Goal: Manage account settings

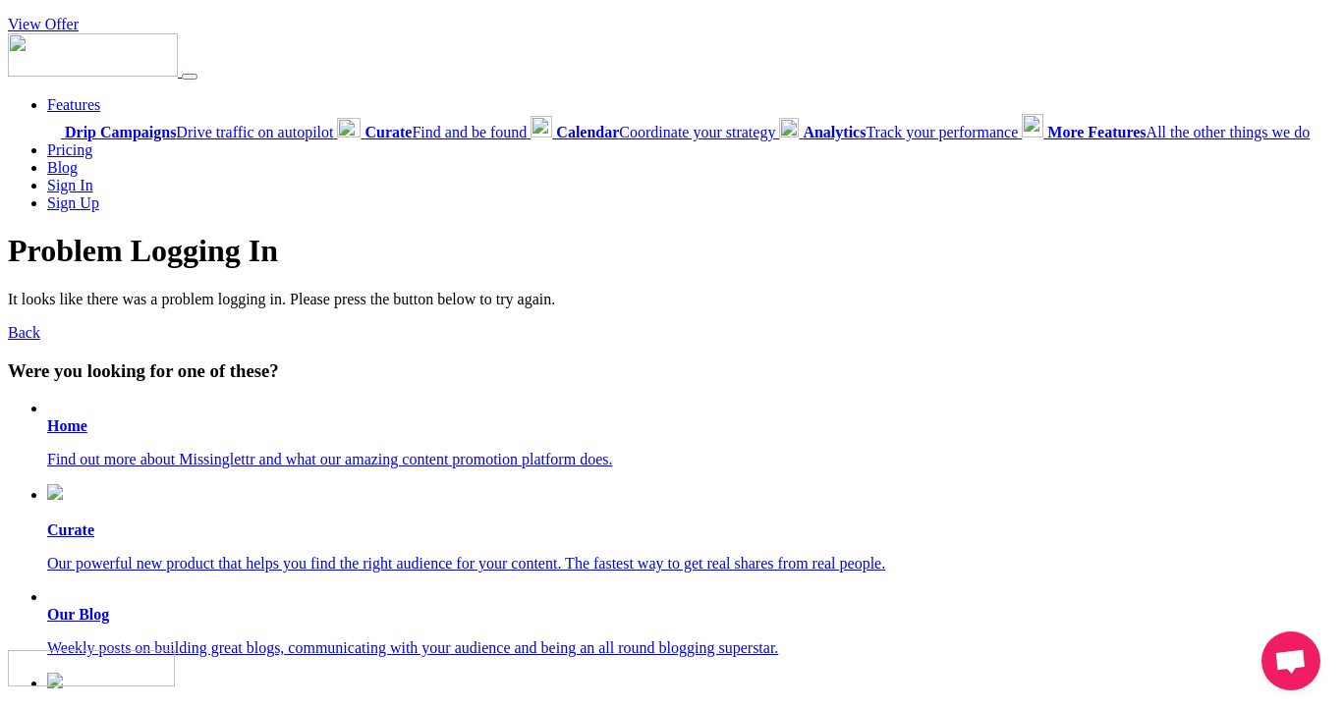
click at [41, 19] on link "View Offer" at bounding box center [43, 24] width 71 height 17
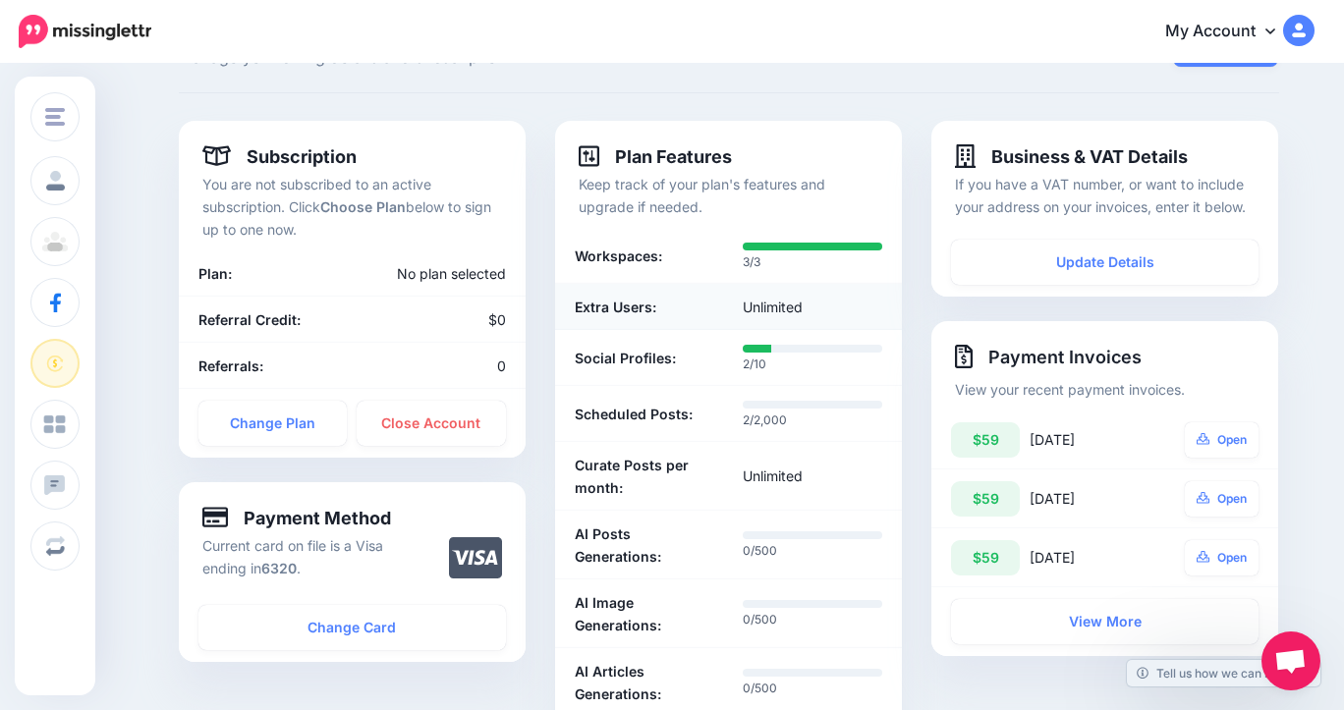
scroll to position [82, 0]
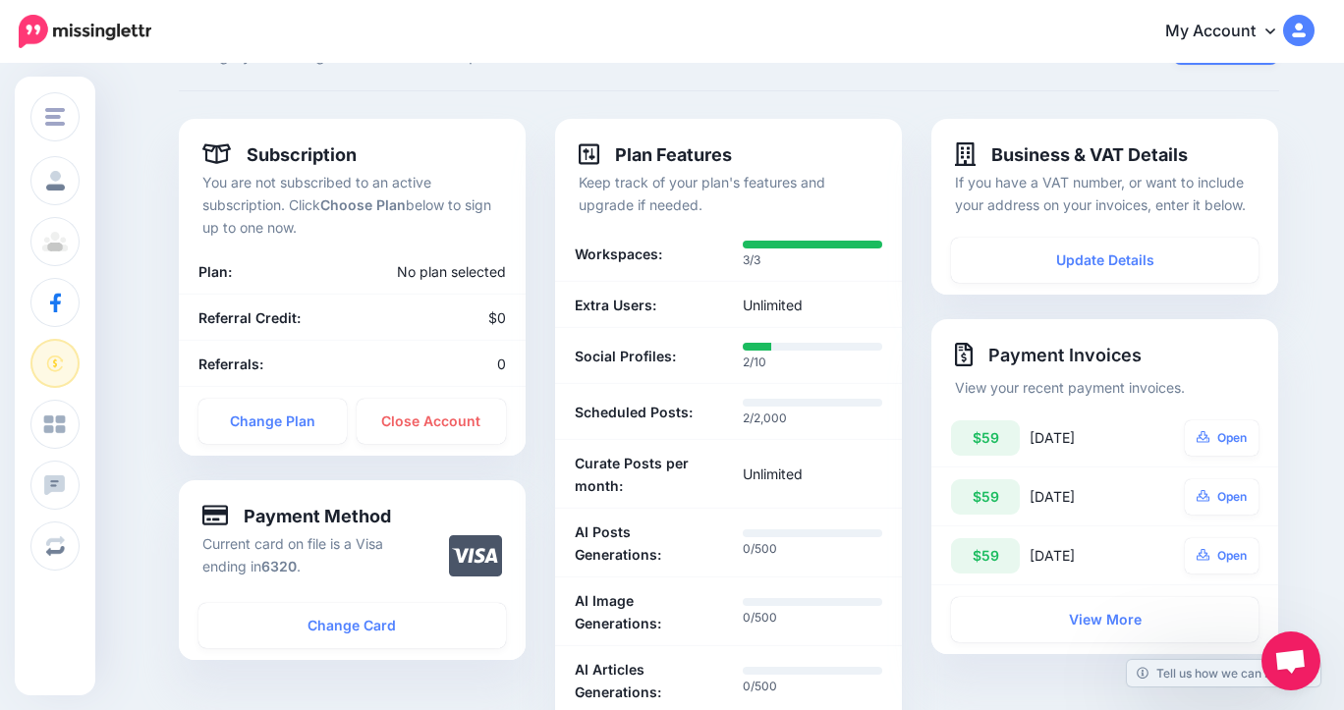
click at [367, 201] on b "Choose Plan" at bounding box center [362, 204] width 85 height 17
click at [267, 421] on link "Change Plan" at bounding box center [272, 421] width 149 height 45
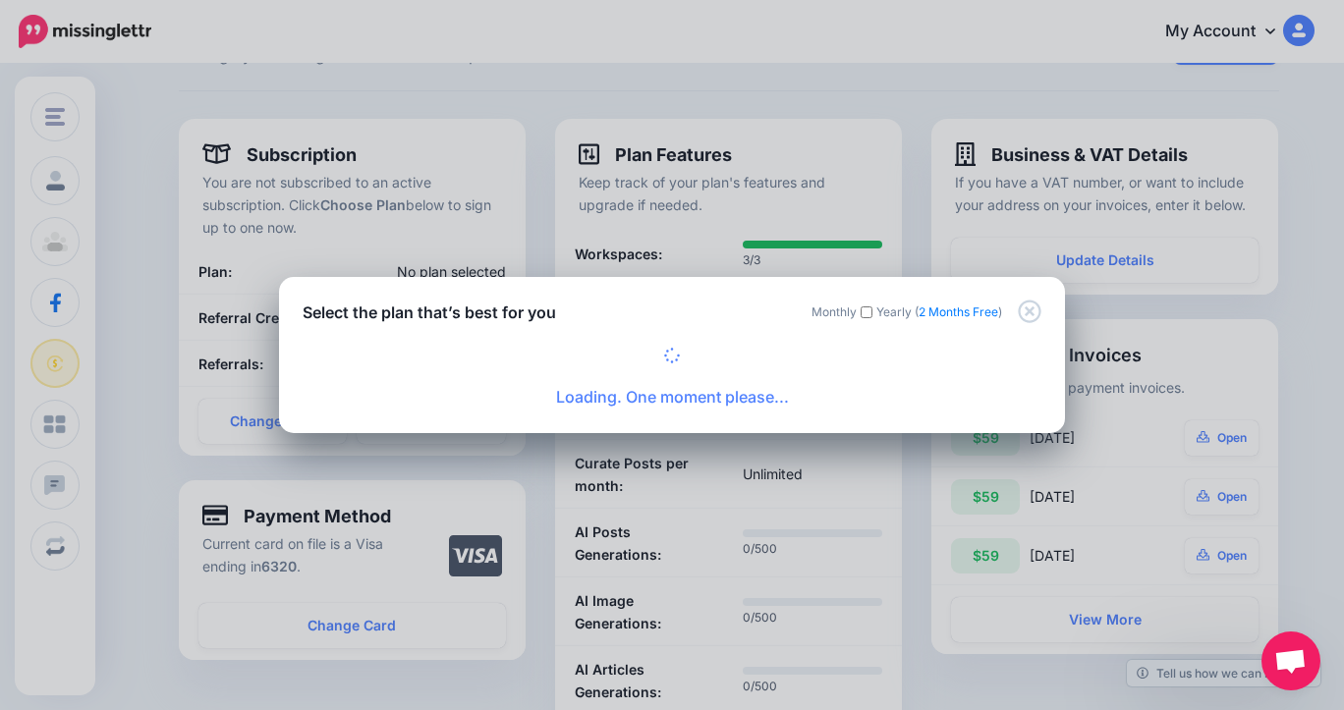
click at [1026, 308] on icon "Close" at bounding box center [1028, 311] width 23 height 23
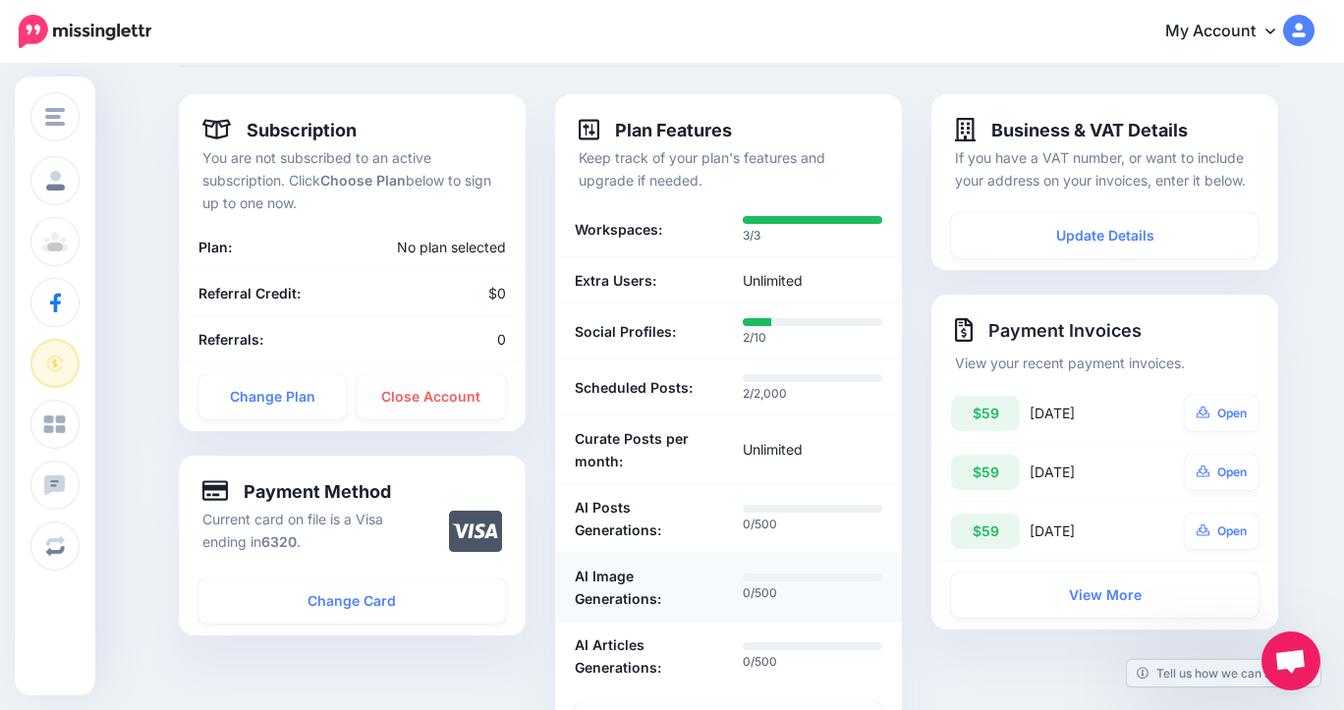
scroll to position [62, 0]
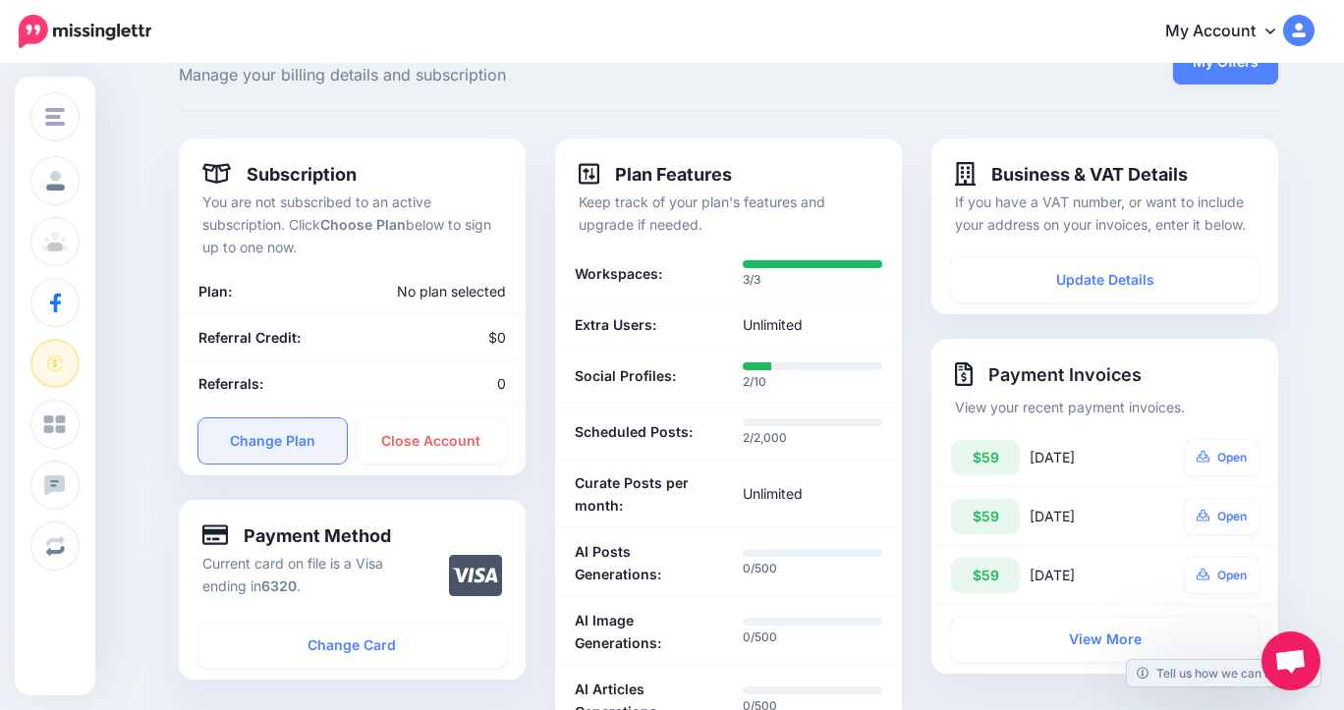
click at [273, 439] on link "Change Plan" at bounding box center [272, 440] width 149 height 45
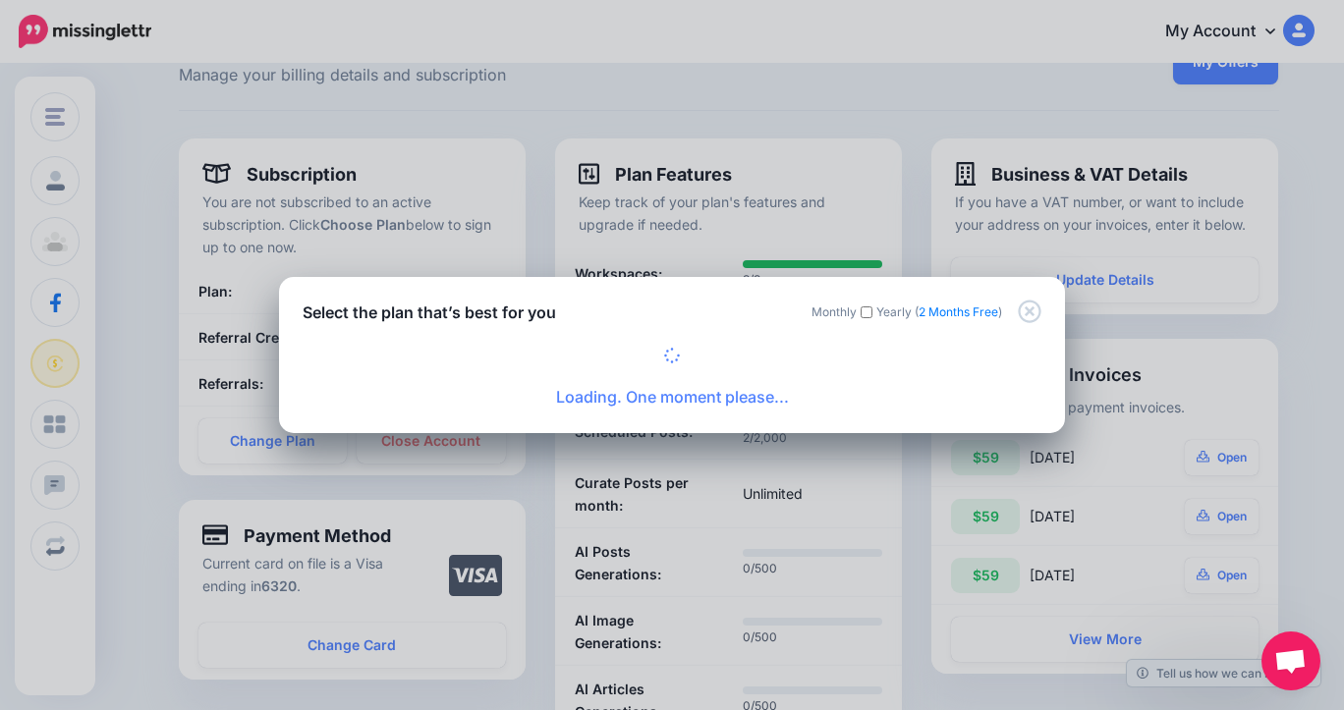
click at [1031, 310] on icon "Close" at bounding box center [1028, 311] width 23 height 23
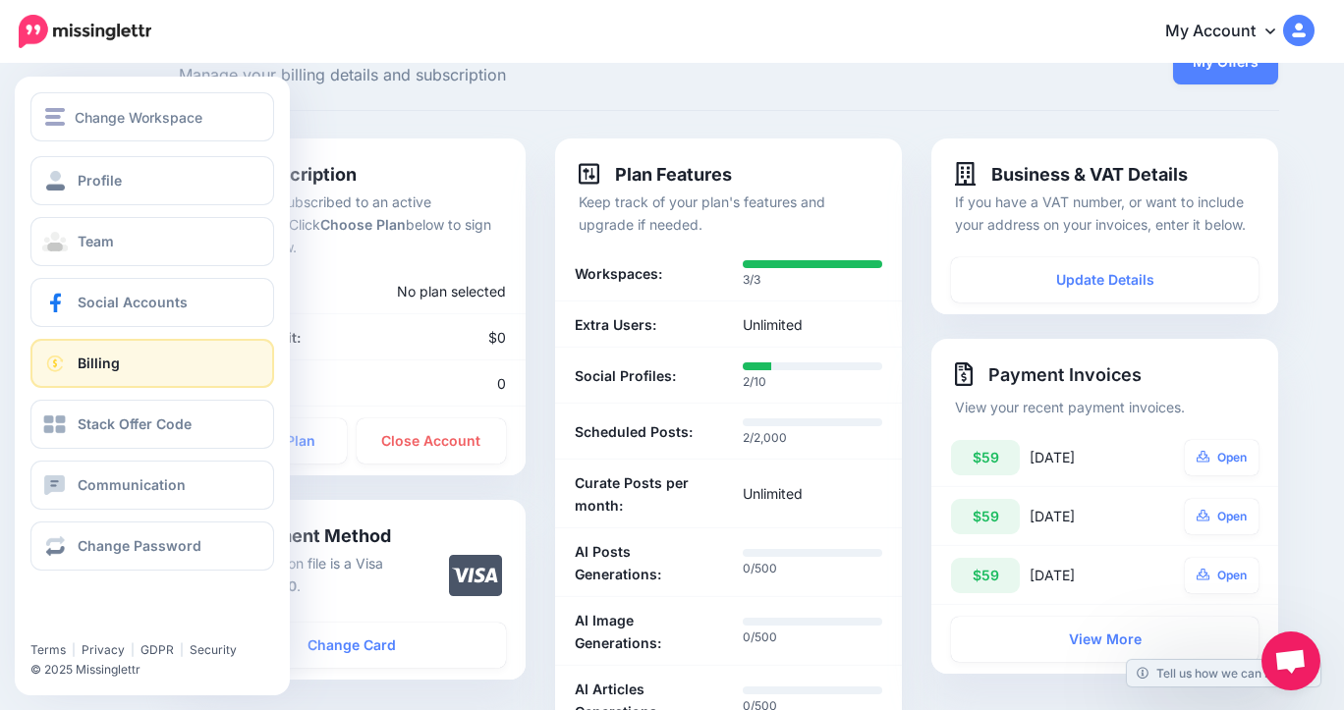
click at [135, 353] on link "Billing" at bounding box center [152, 363] width 244 height 49
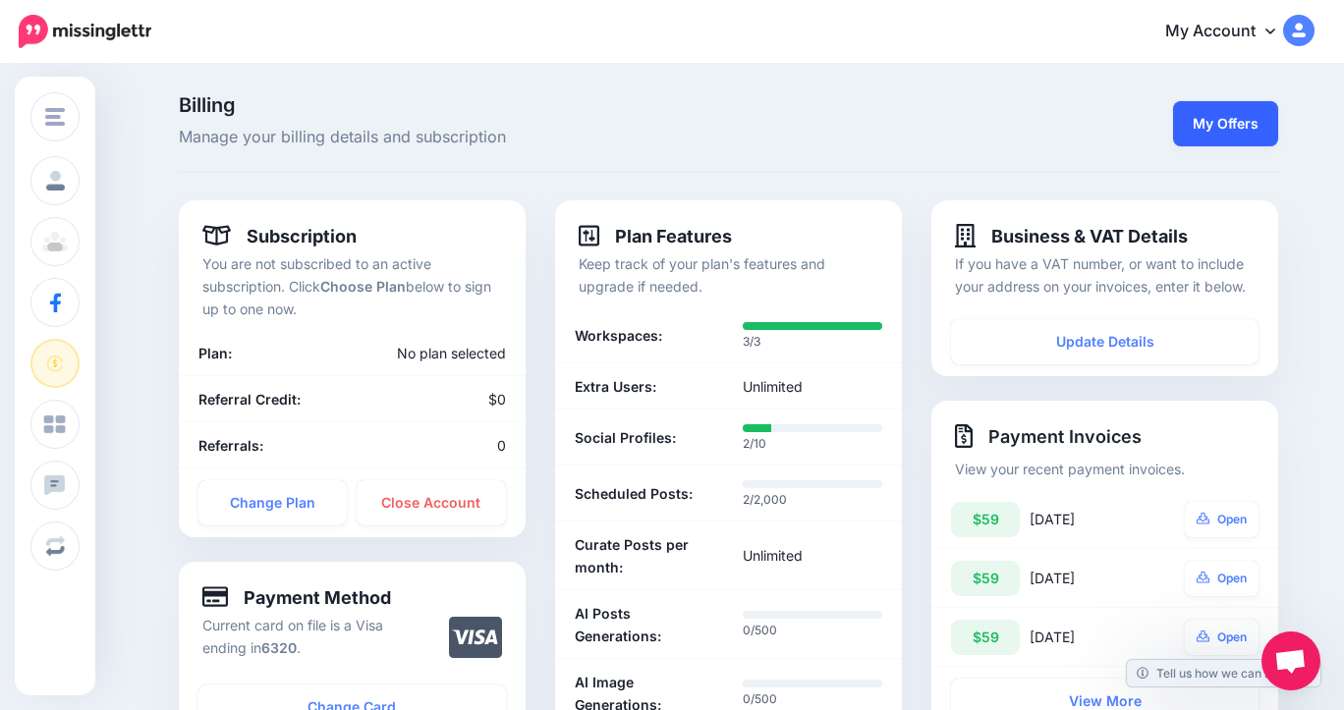
click at [1232, 123] on link "My Offers" at bounding box center [1225, 123] width 105 height 45
click at [1269, 29] on icon at bounding box center [1270, 31] width 10 height 16
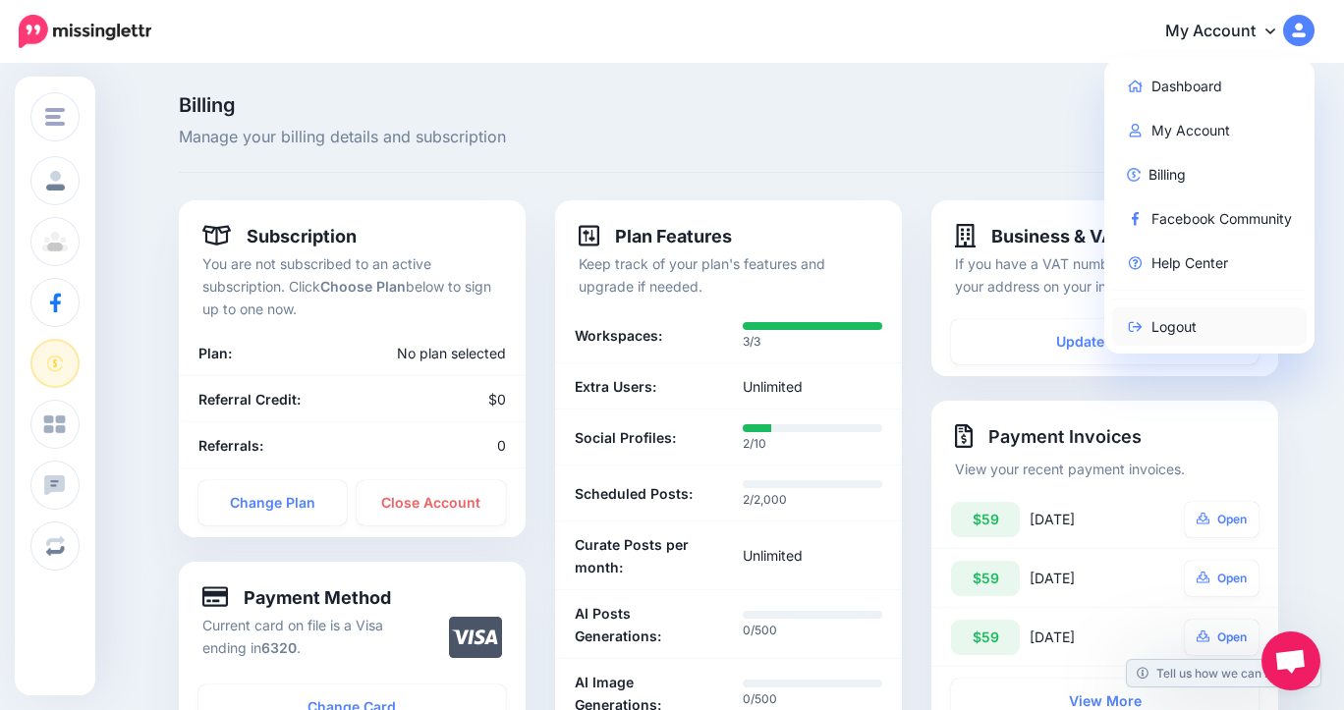
click at [1152, 331] on link "Logout" at bounding box center [1209, 326] width 195 height 38
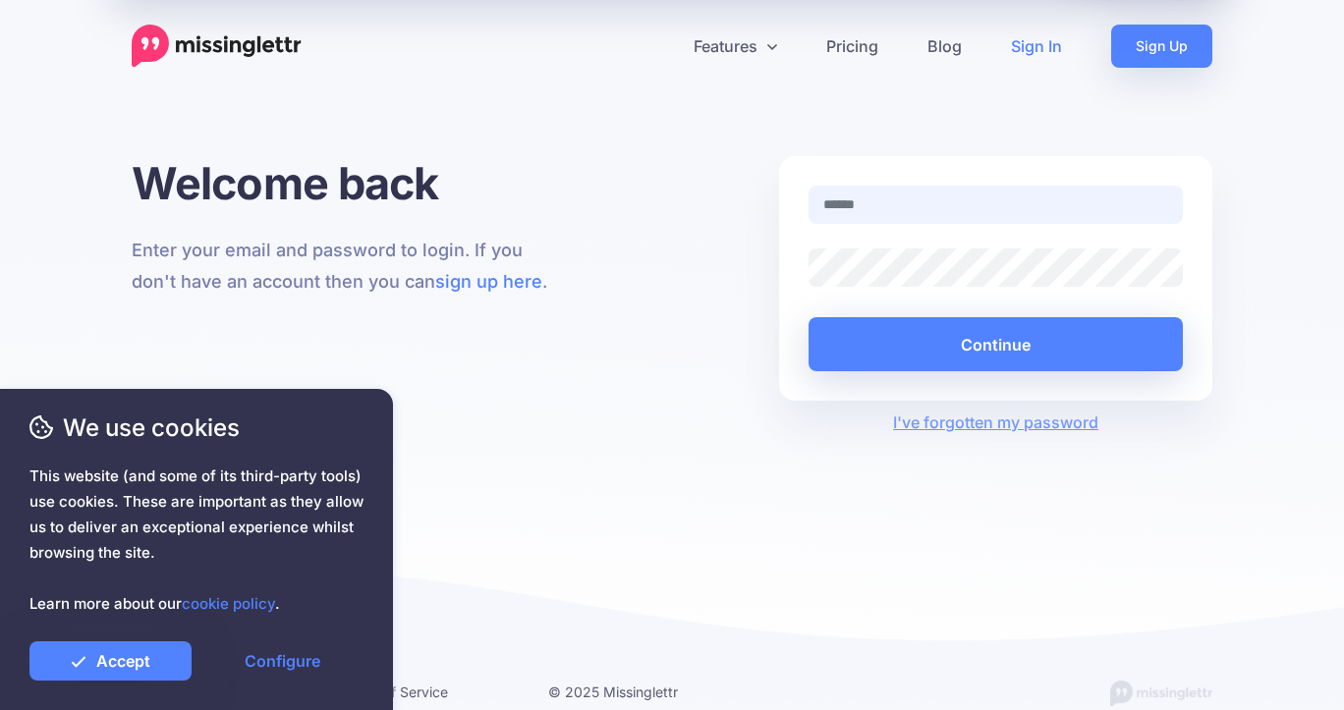
type input "**********"
click at [995, 344] on button "Continue" at bounding box center [995, 344] width 374 height 54
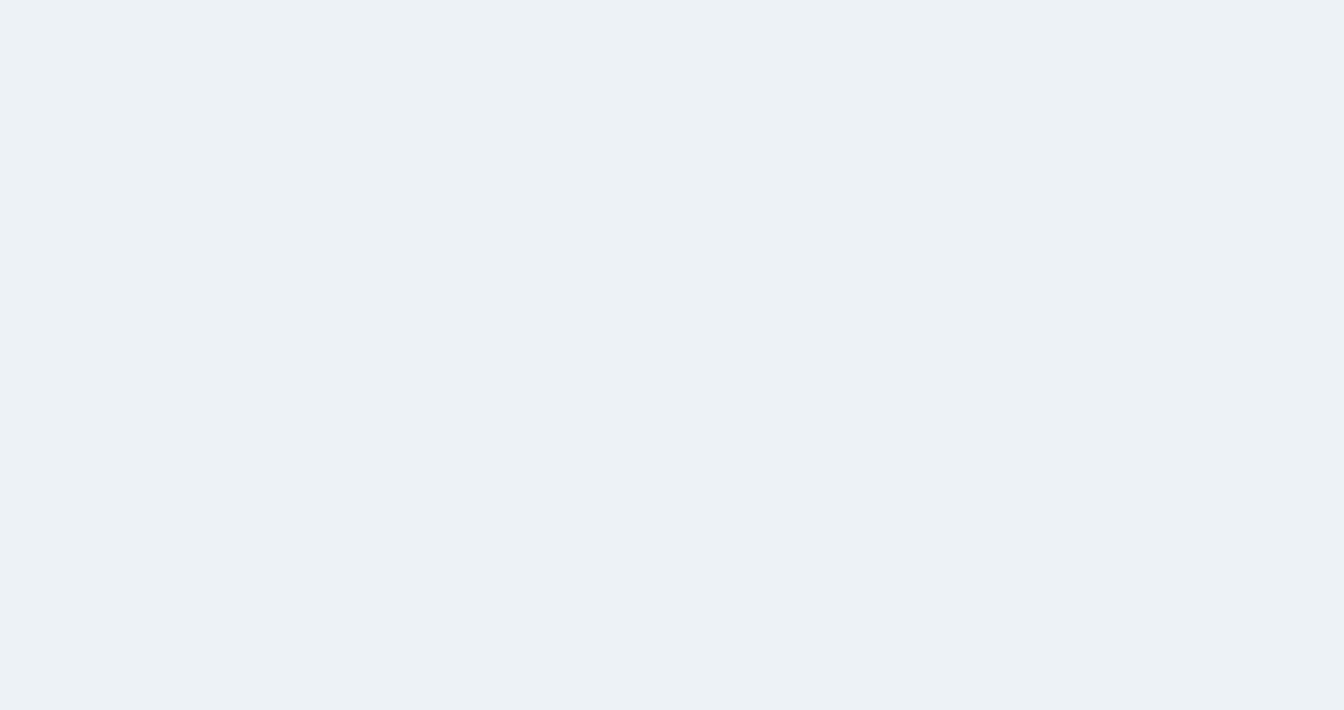
click at [124, 662] on div "Billing Manage your billing details and subscription My Offers Subscription You…" at bounding box center [672, 500] width 1344 height 868
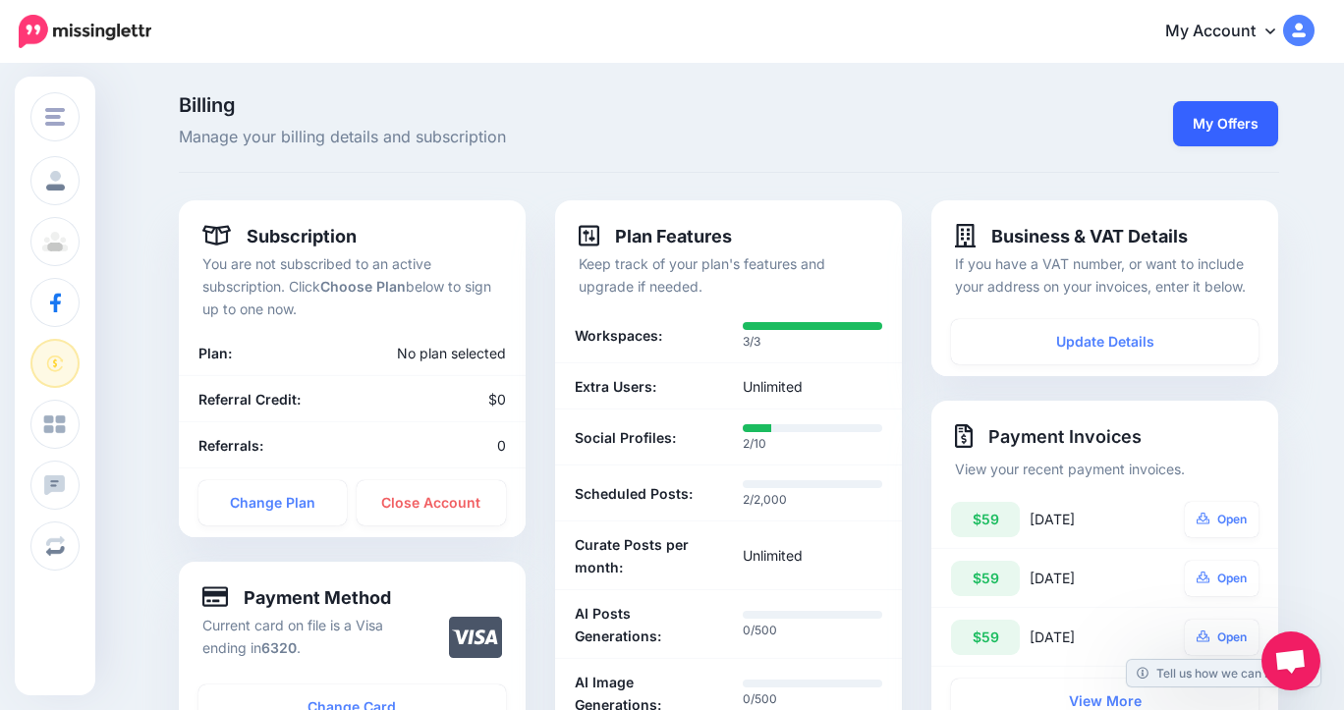
click at [1227, 117] on link "My Offers" at bounding box center [1225, 123] width 105 height 45
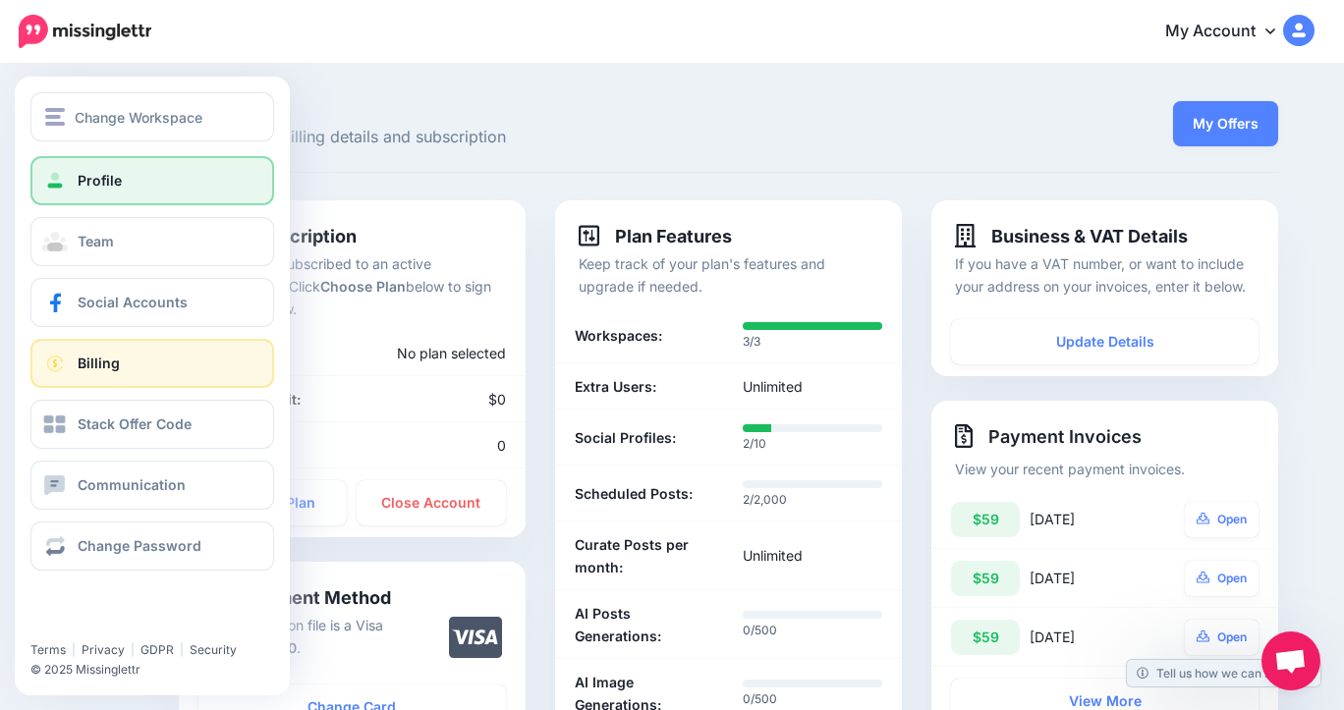
click at [74, 178] on link "Profile" at bounding box center [152, 180] width 244 height 49
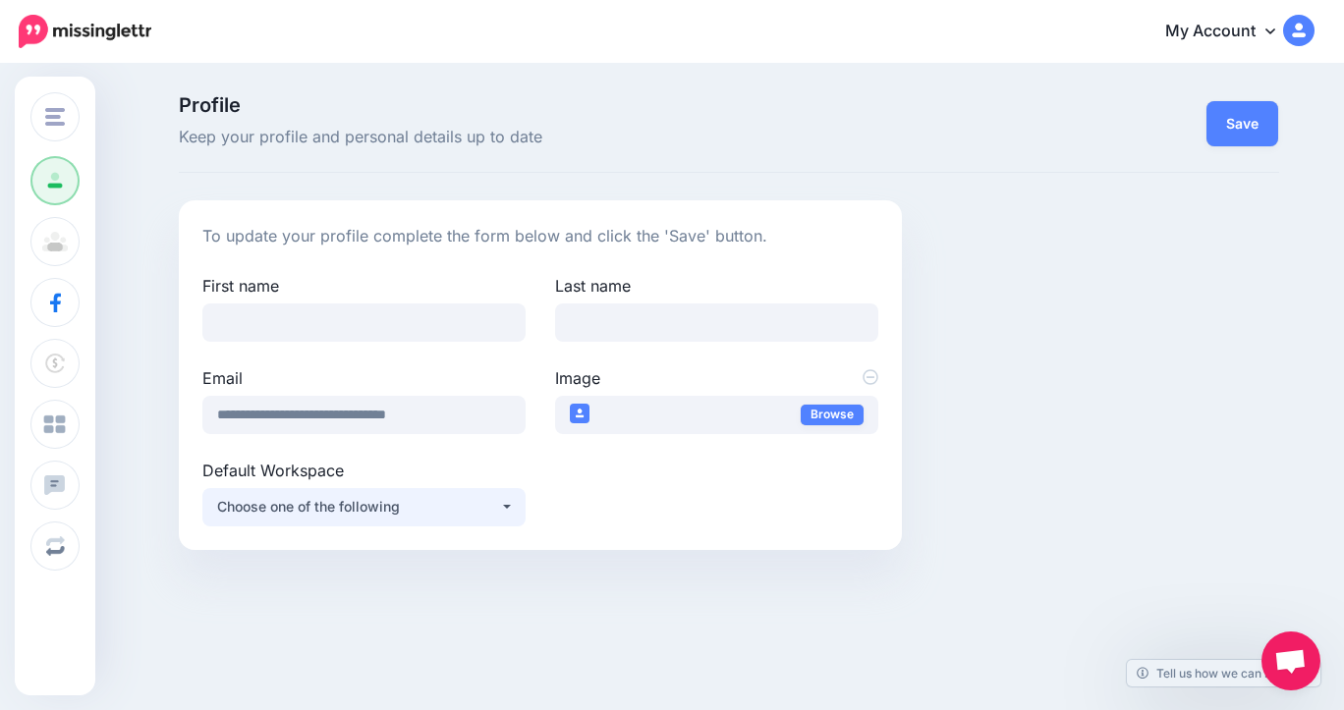
click at [510, 508] on button "Choose one of the following" at bounding box center [363, 507] width 323 height 38
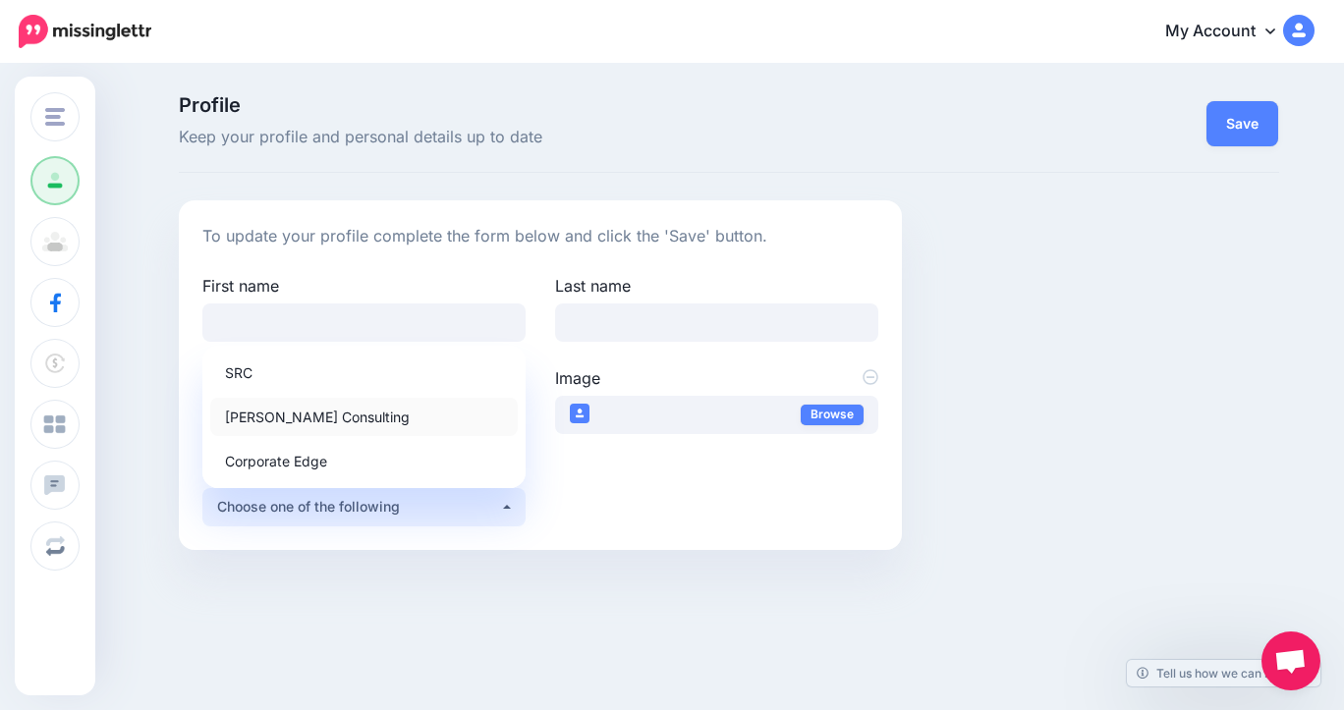
click at [348, 410] on span "[PERSON_NAME] Consulting" at bounding box center [317, 417] width 185 height 24
select select "*****"
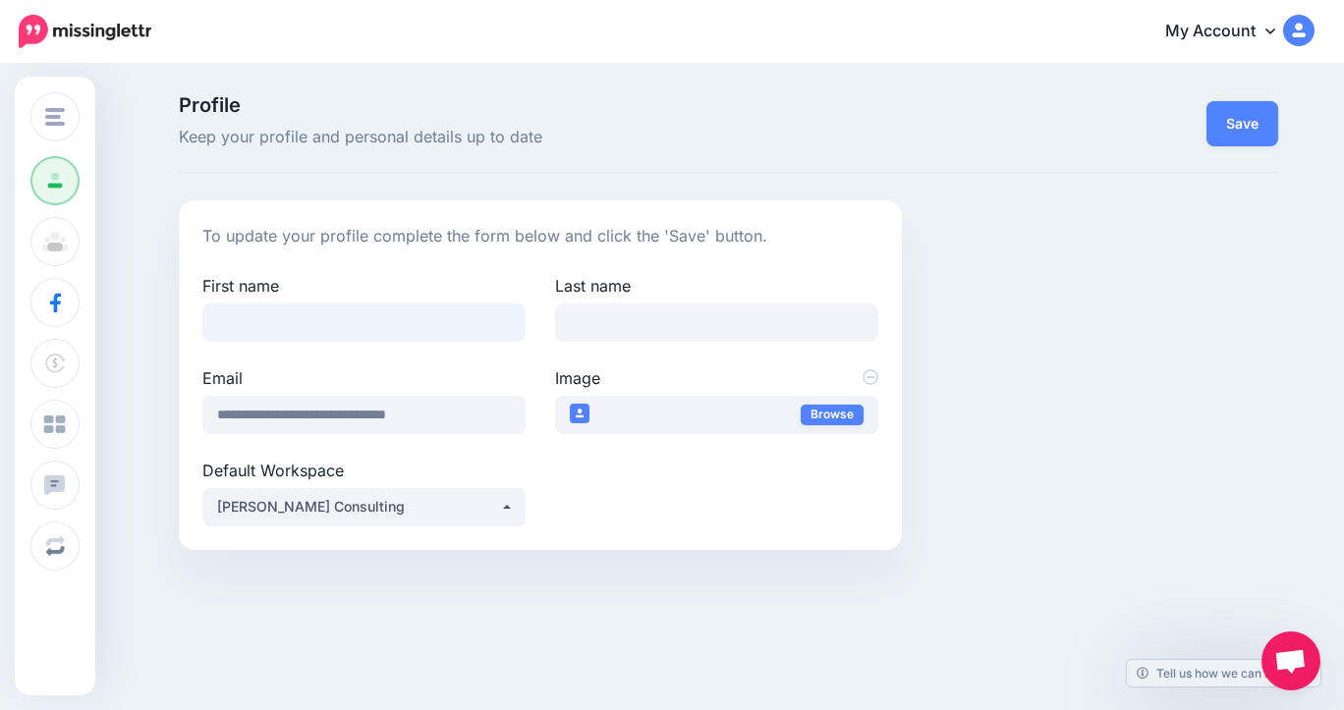
click at [260, 323] on input "First name" at bounding box center [363, 322] width 323 height 38
type input "*****"
click at [619, 315] on input "Last name" at bounding box center [716, 322] width 323 height 38
type input "*********"
click at [1268, 24] on icon at bounding box center [1270, 31] width 10 height 16
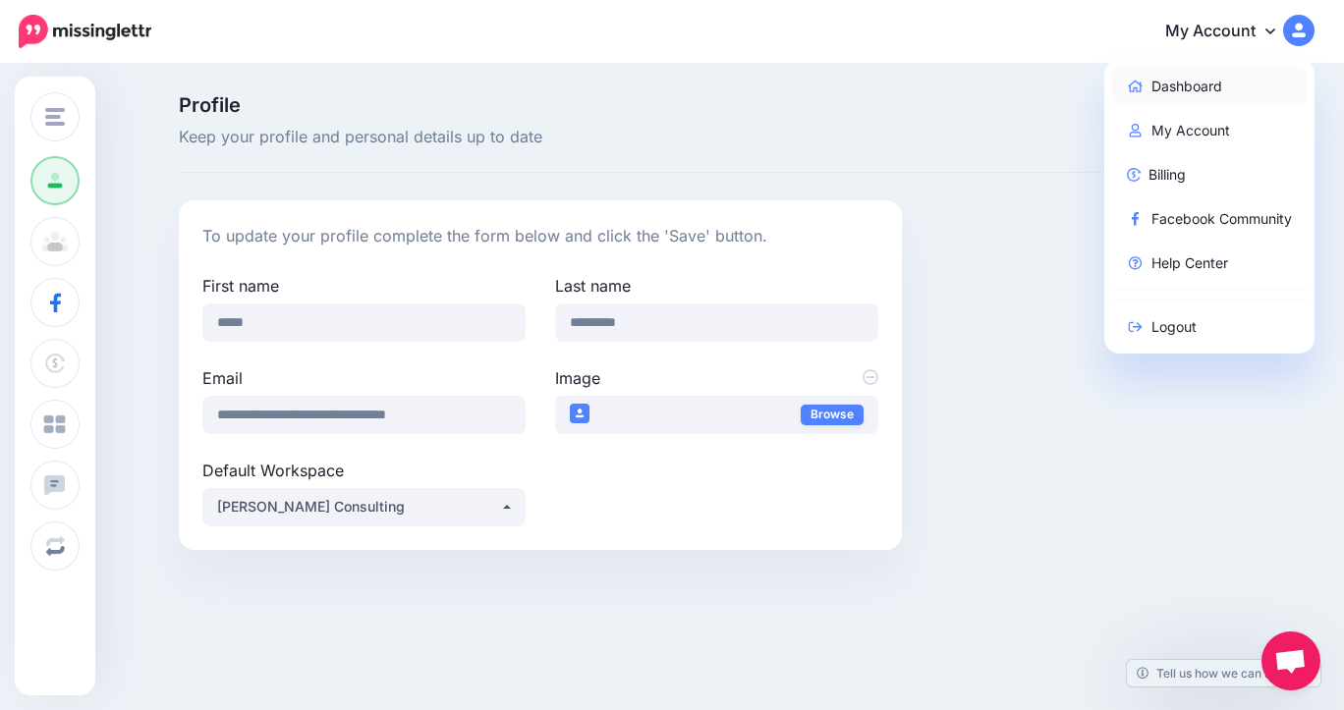
click at [1158, 97] on link "Dashboard" at bounding box center [1209, 86] width 195 height 38
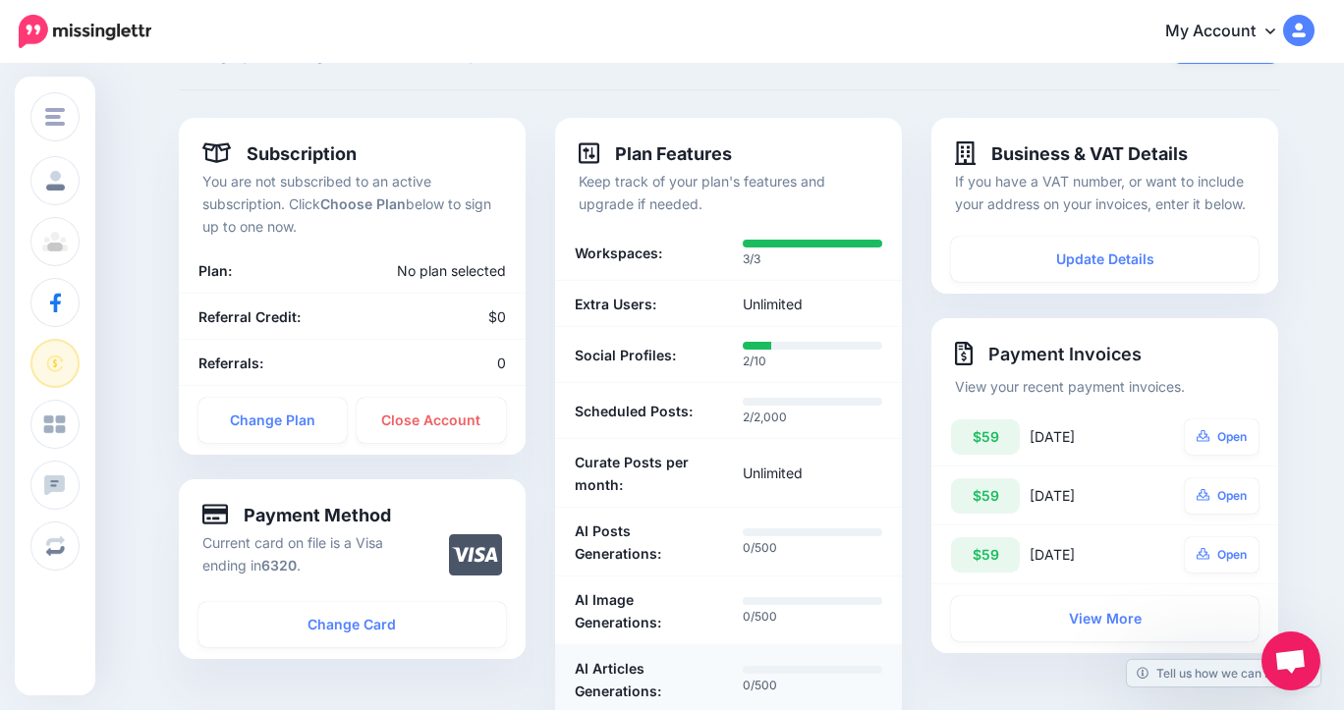
scroll to position [84, 0]
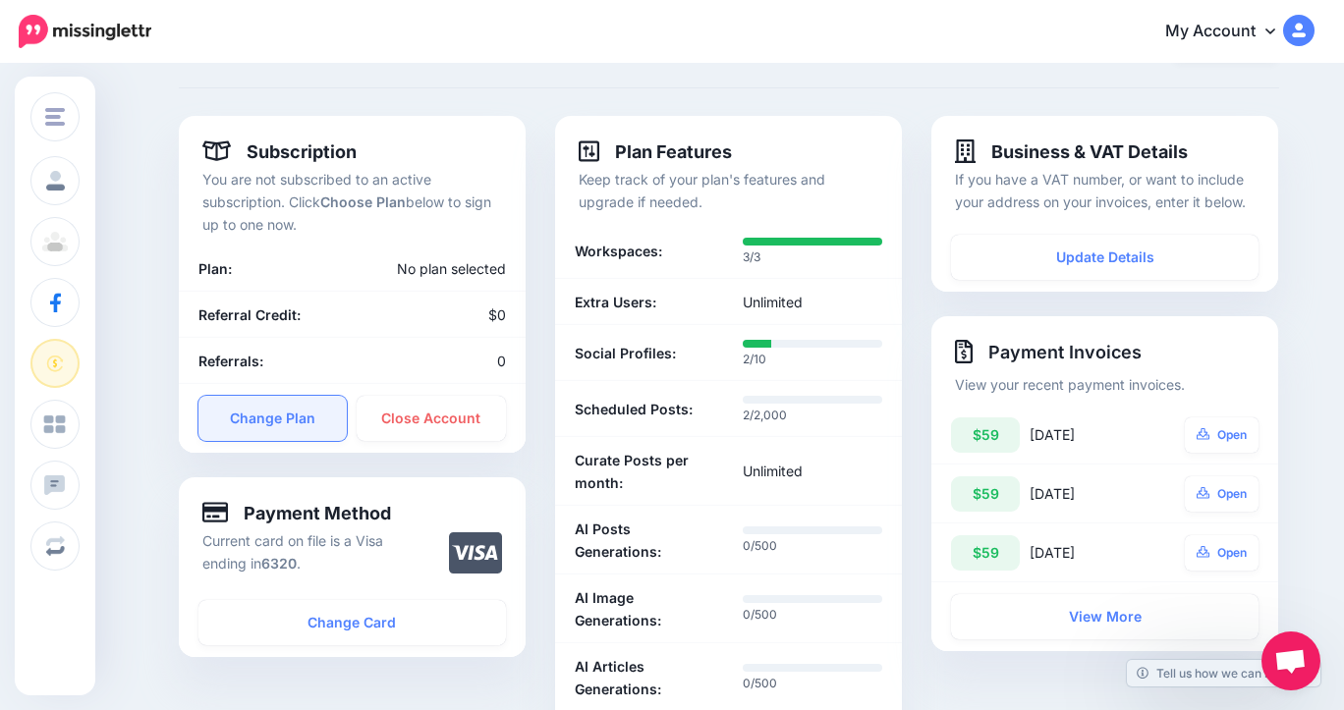
click at [299, 417] on link "Change Plan" at bounding box center [272, 418] width 149 height 45
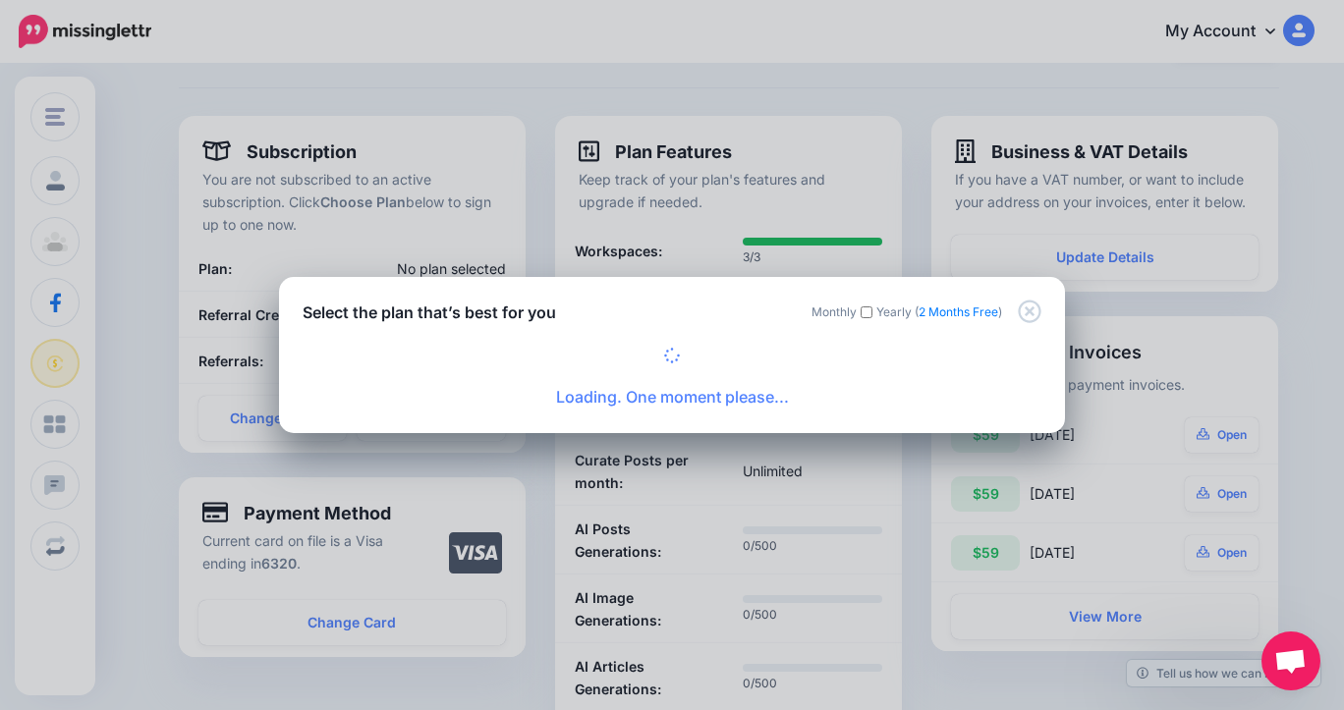
click at [1025, 315] on icon "Close" at bounding box center [1028, 311] width 23 height 23
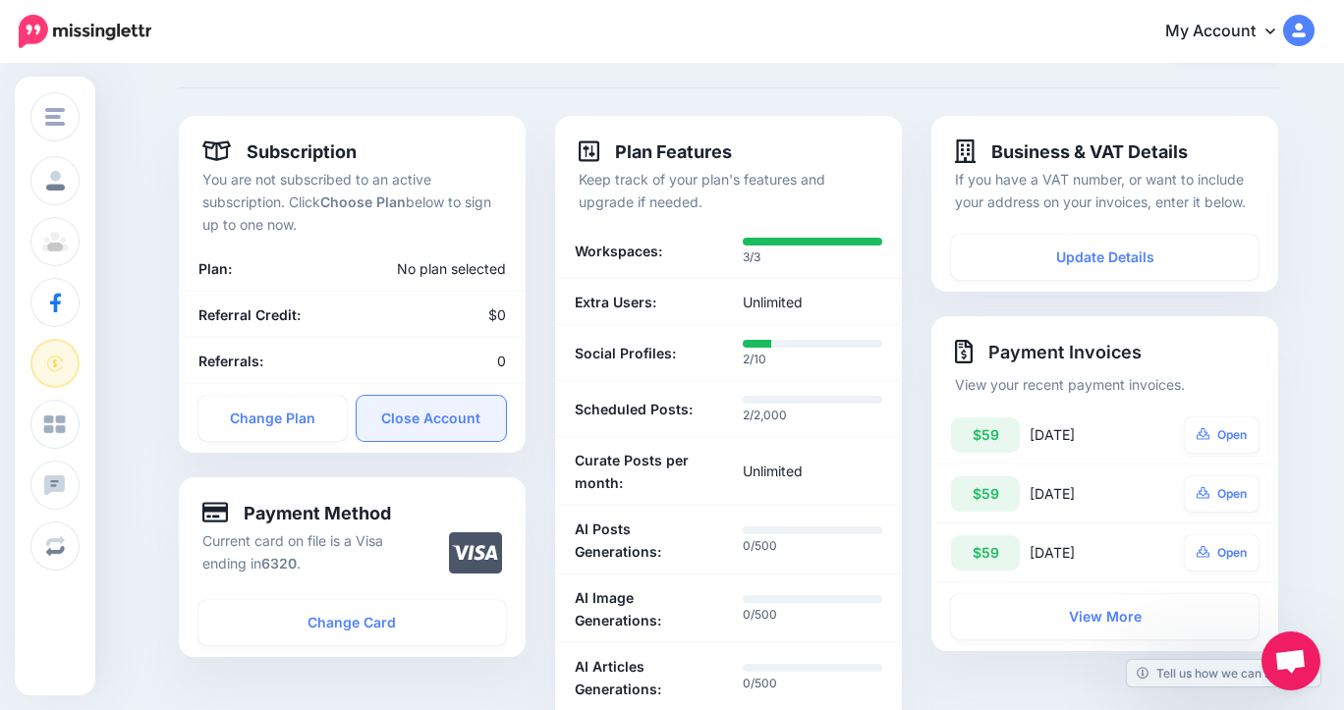
click at [432, 417] on link "Close Account" at bounding box center [431, 418] width 149 height 45
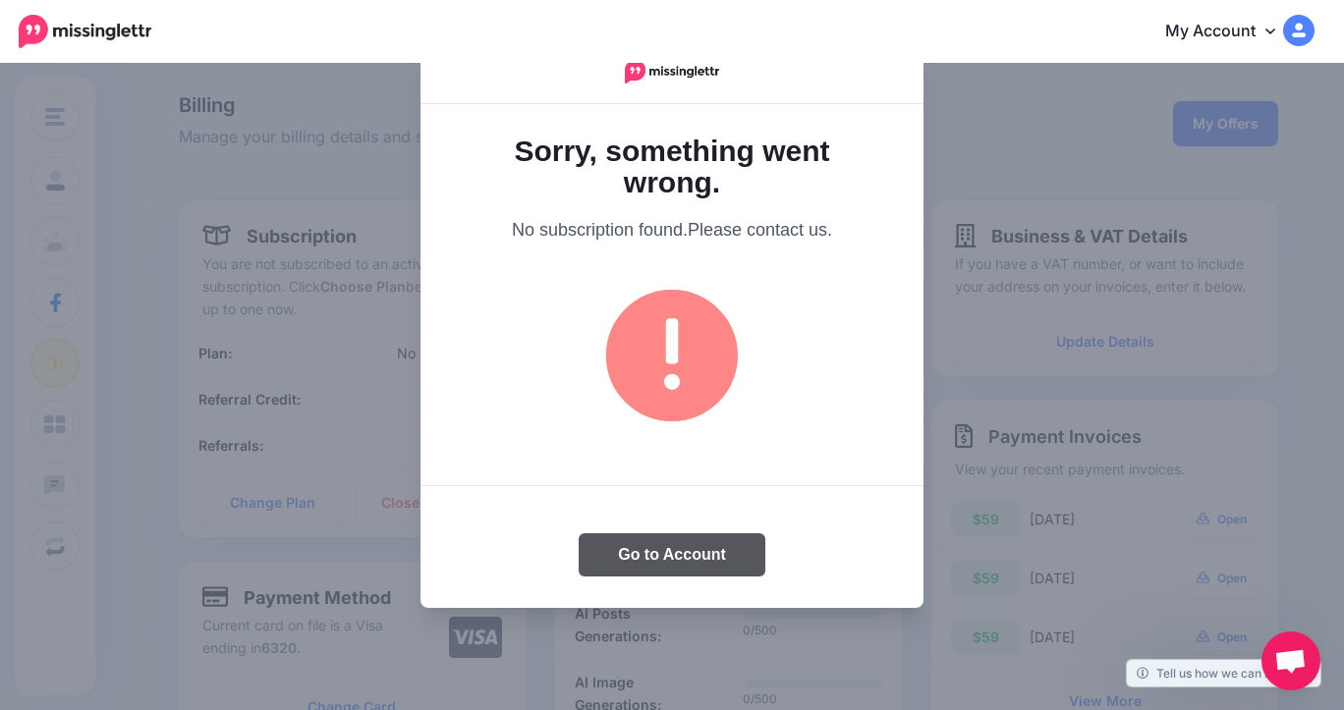
click at [674, 558] on button "Go to Account" at bounding box center [671, 554] width 187 height 43
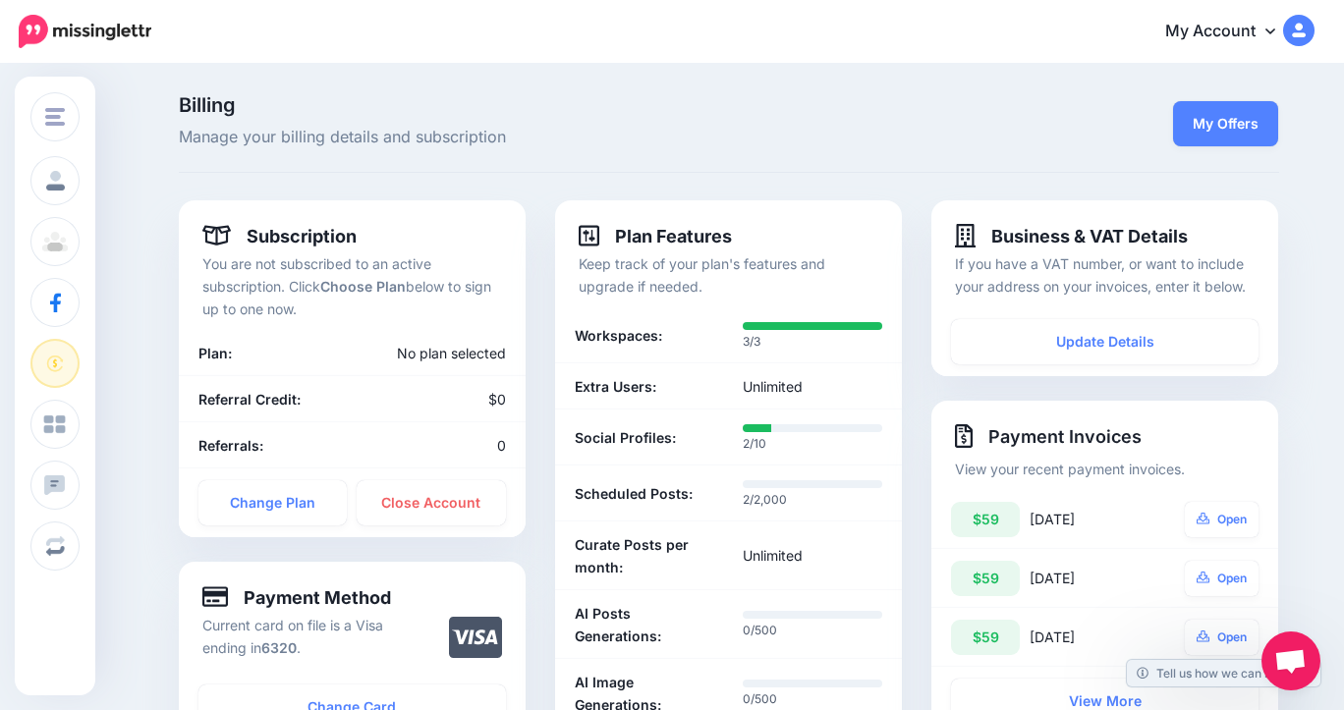
click at [1265, 27] on icon at bounding box center [1270, 31] width 10 height 16
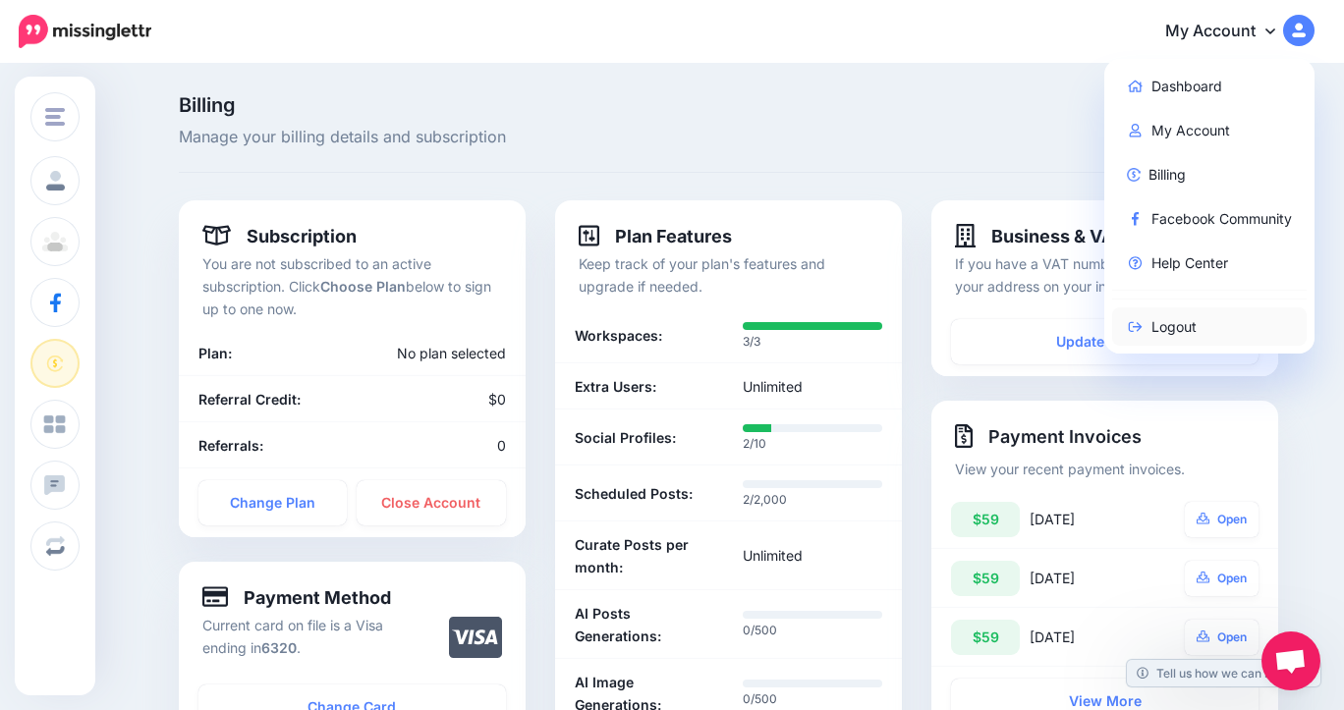
click at [1150, 328] on link "Logout" at bounding box center [1209, 326] width 195 height 38
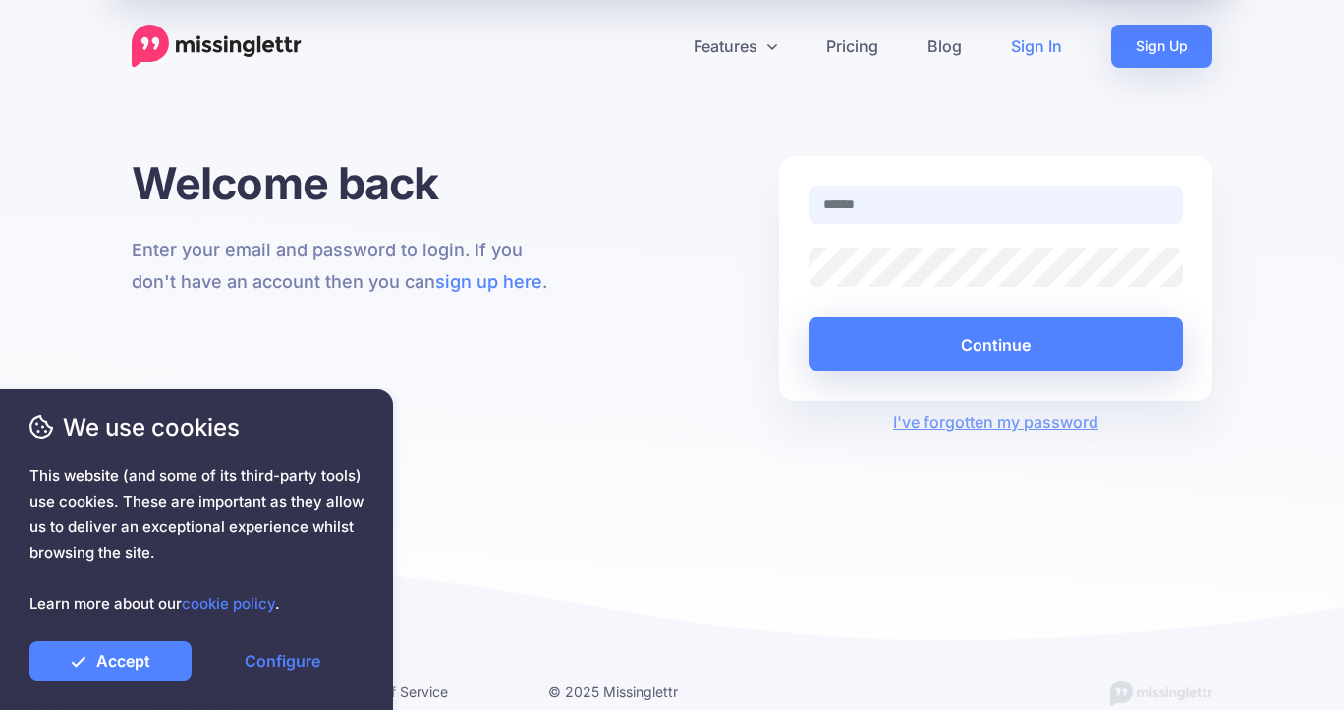
type input "**********"
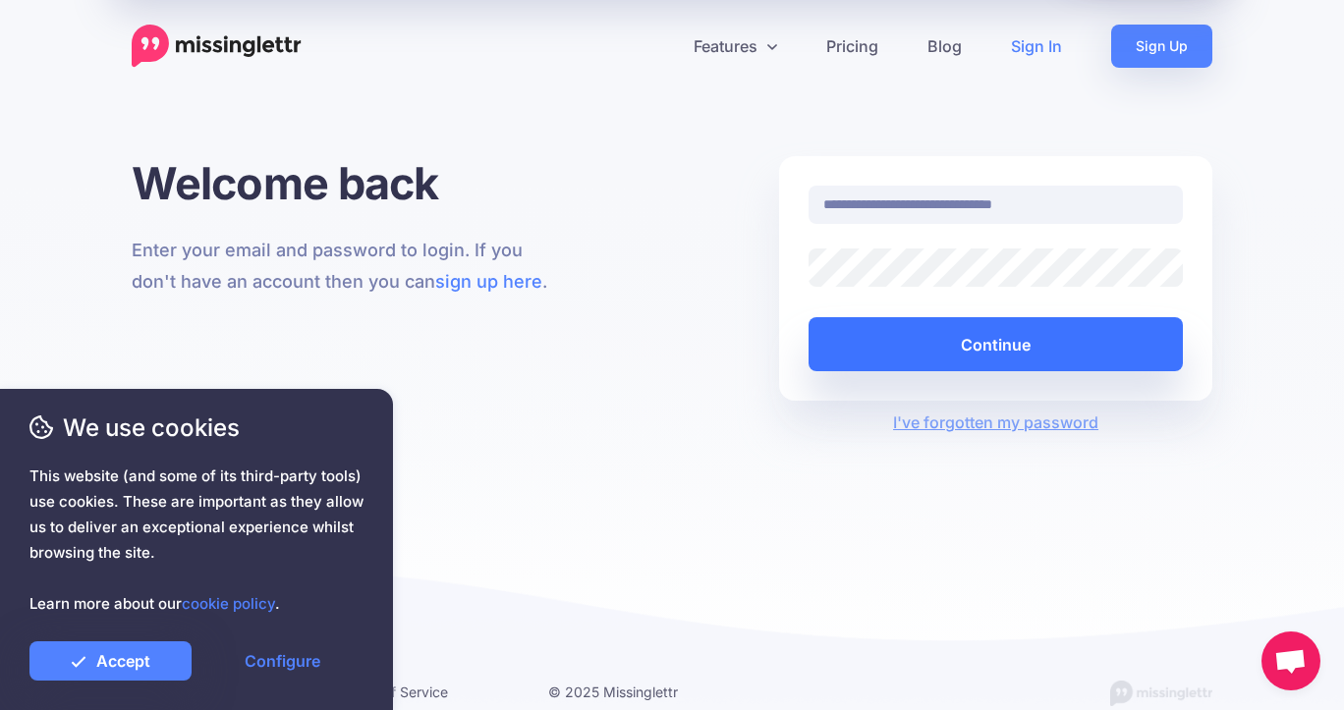
click at [946, 352] on button "Continue" at bounding box center [995, 344] width 374 height 54
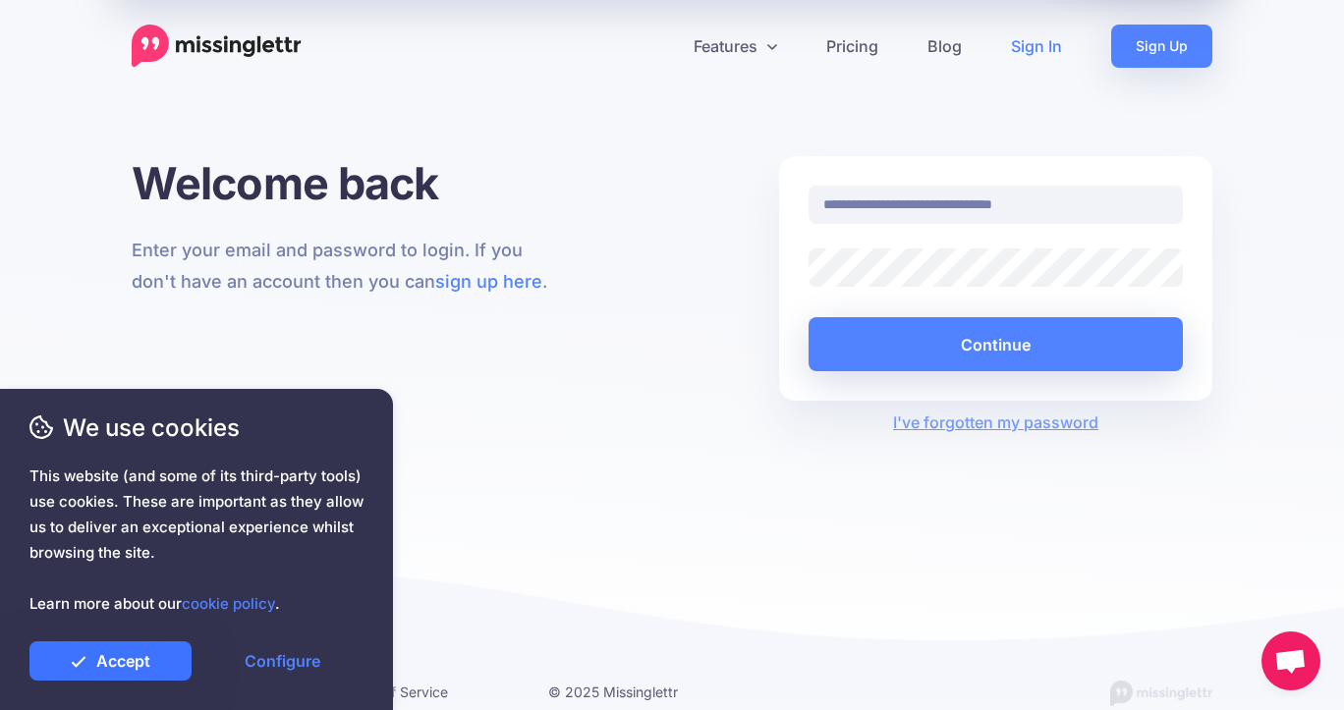
click at [79, 664] on icon at bounding box center [79, 661] width 14 height 11
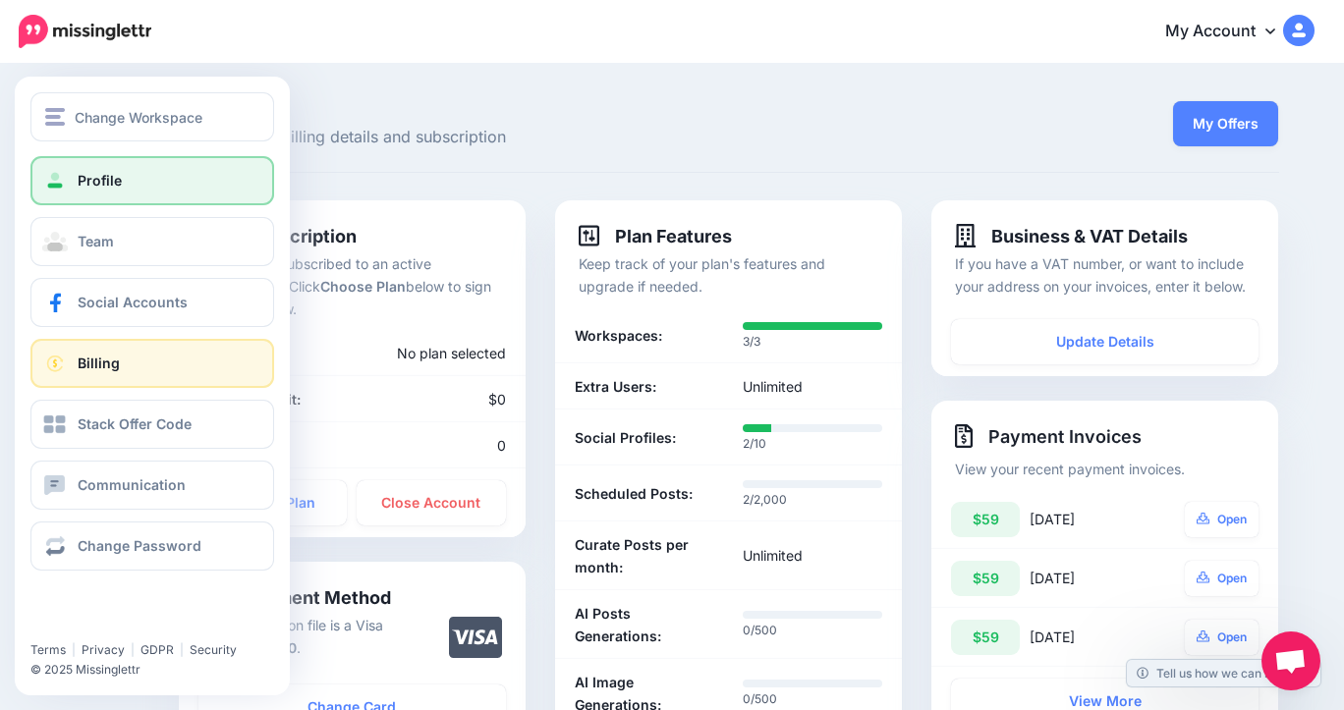
click at [75, 189] on link "Profile" at bounding box center [152, 180] width 244 height 49
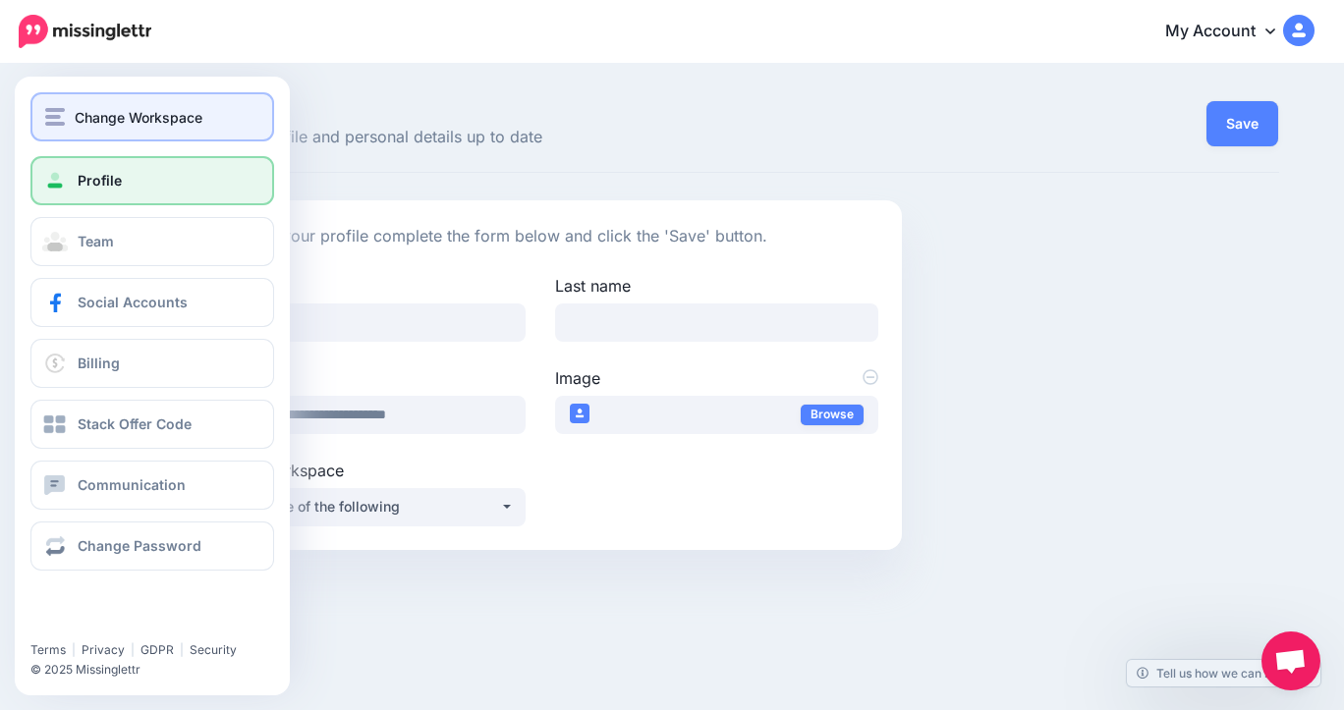
click at [52, 111] on img "button" at bounding box center [55, 117] width 20 height 18
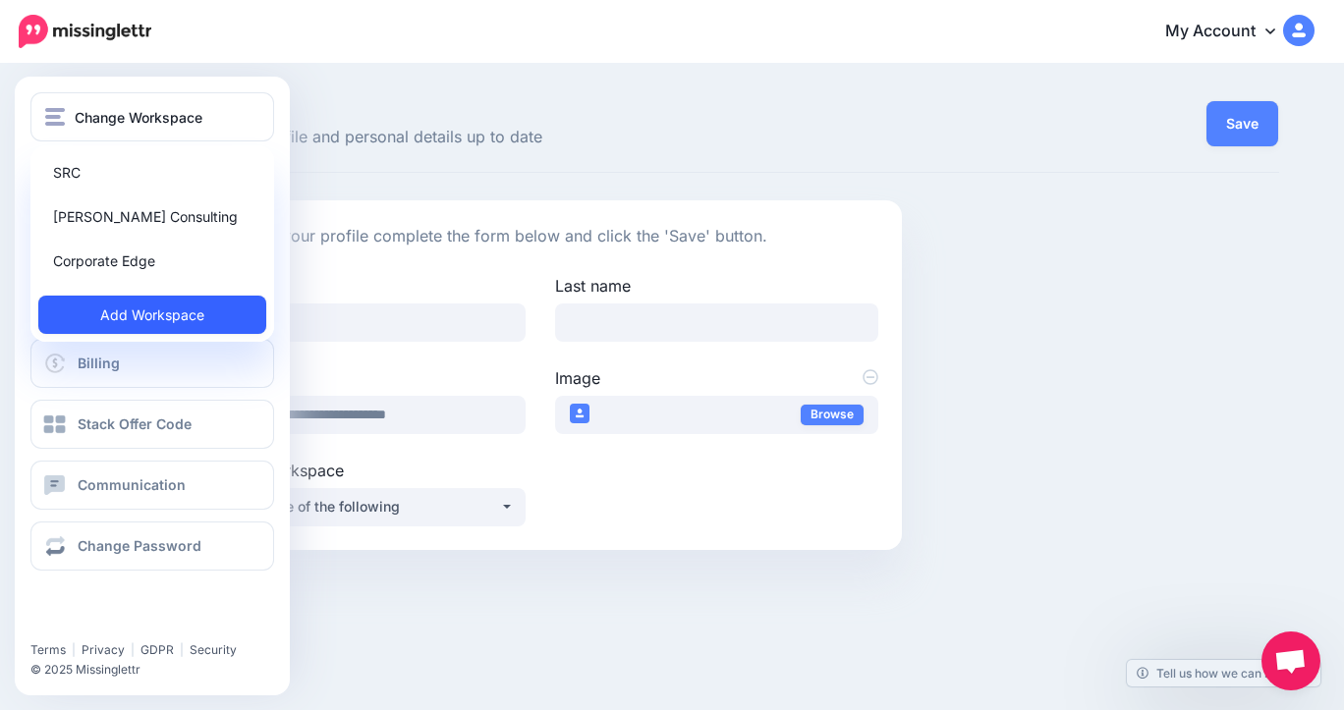
click at [102, 319] on link "Add Workspace" at bounding box center [152, 315] width 228 height 38
